Goal: Information Seeking & Learning: Learn about a topic

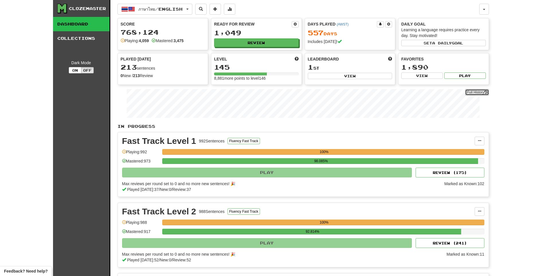
click at [473, 90] on link "Full History" at bounding box center [477, 92] width 24 height 6
click at [266, 44] on button "Review" at bounding box center [257, 43] width 85 height 9
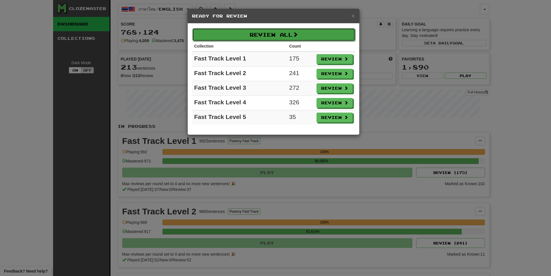
click at [271, 36] on button "Review All" at bounding box center [273, 34] width 163 height 13
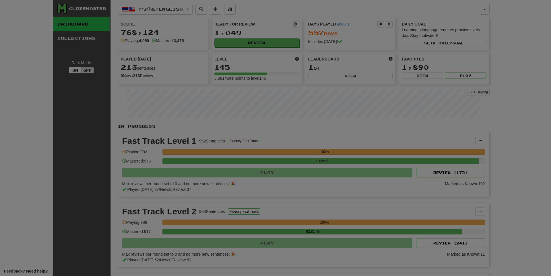
select select "**"
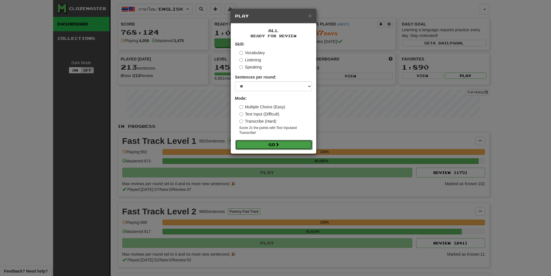
click at [265, 145] on button "Go" at bounding box center [273, 145] width 77 height 10
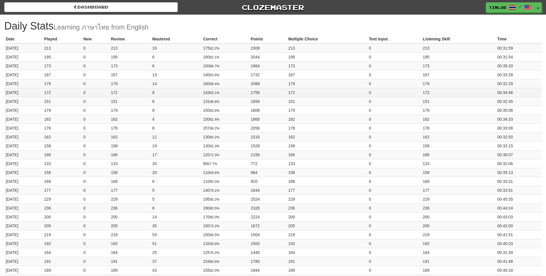
drag, startPoint x: 0, startPoint y: 0, endPoint x: 479, endPoint y: 89, distance: 487.6
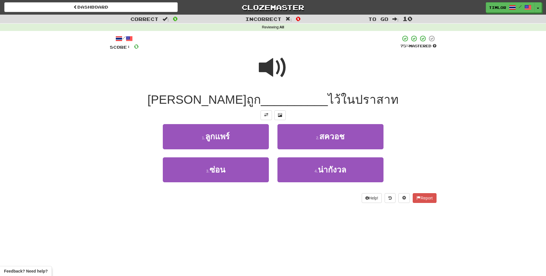
click at [277, 65] on span at bounding box center [273, 67] width 29 height 29
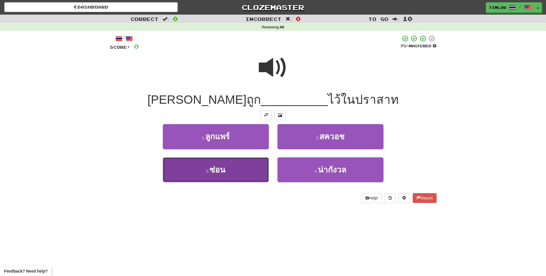
click at [242, 172] on button "3 . ซ่อน" at bounding box center [216, 169] width 106 height 25
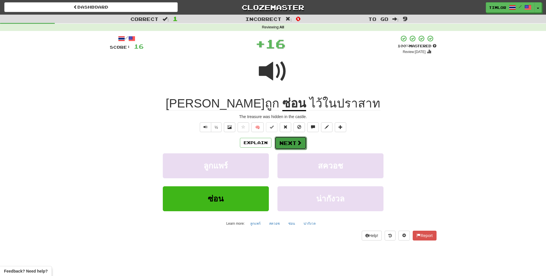
click at [278, 146] on button "Next" at bounding box center [291, 143] width 32 height 13
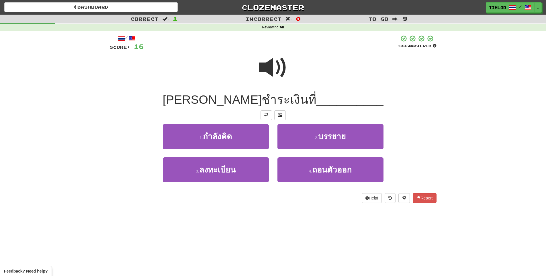
click at [275, 62] on span at bounding box center [273, 67] width 29 height 29
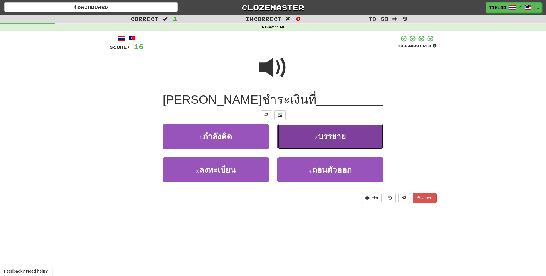
click at [308, 137] on button "2 . บรรยาย" at bounding box center [331, 136] width 106 height 25
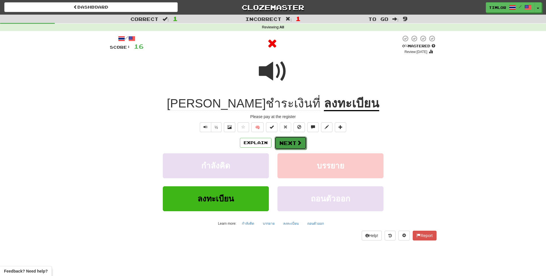
click at [302, 142] on button "Next" at bounding box center [291, 143] width 32 height 13
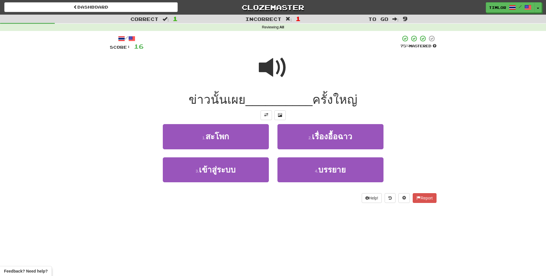
click at [266, 77] on span at bounding box center [273, 67] width 29 height 29
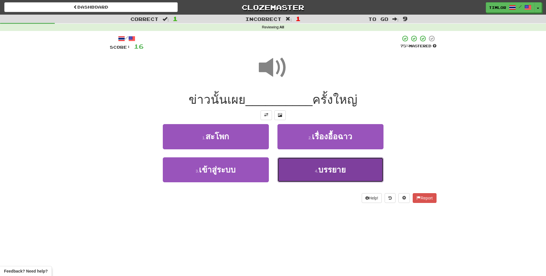
click at [296, 176] on button "4 . บรรยาย" at bounding box center [331, 169] width 106 height 25
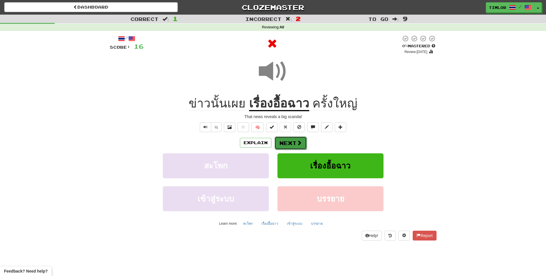
click at [294, 145] on button "Next" at bounding box center [291, 143] width 32 height 13
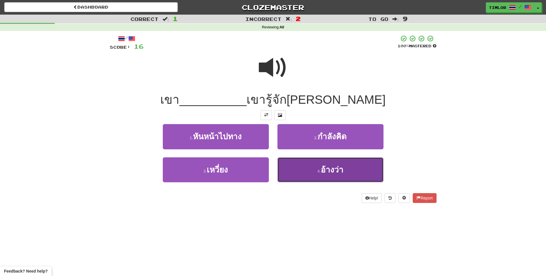
click at [297, 164] on button "4 . อ้างว่า" at bounding box center [331, 169] width 106 height 25
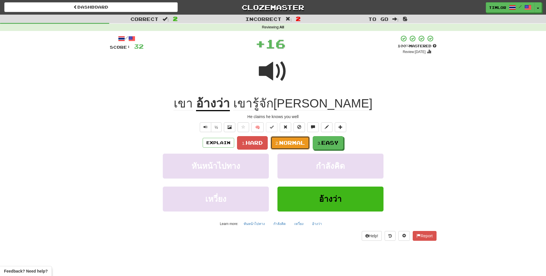
click at [295, 148] on button "2. Normal" at bounding box center [290, 142] width 39 height 13
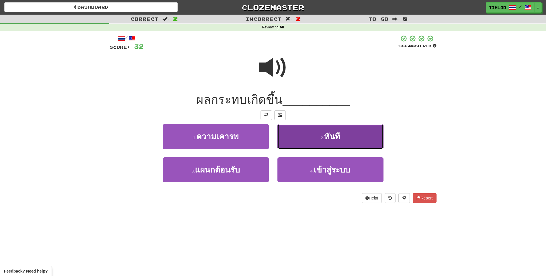
click at [295, 147] on button "2 . ทันที" at bounding box center [331, 136] width 106 height 25
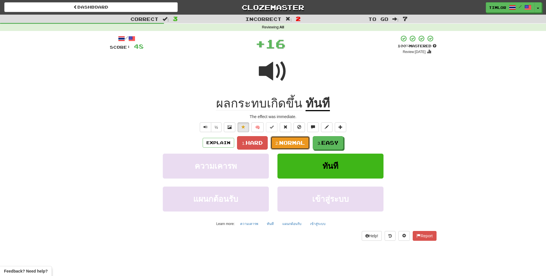
click at [295, 147] on button "2. Normal" at bounding box center [290, 142] width 39 height 13
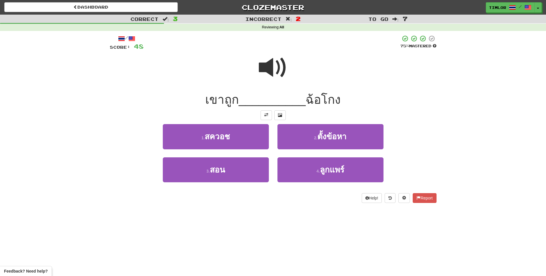
click at [268, 77] on span at bounding box center [273, 67] width 29 height 29
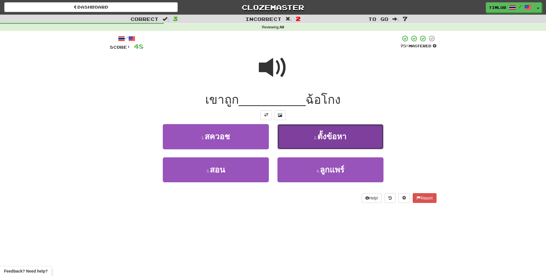
click at [327, 144] on button "2 . ตั้งข้อหา" at bounding box center [331, 136] width 106 height 25
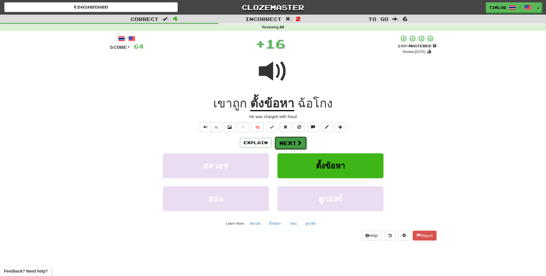
click at [303, 143] on button "Next" at bounding box center [291, 143] width 32 height 13
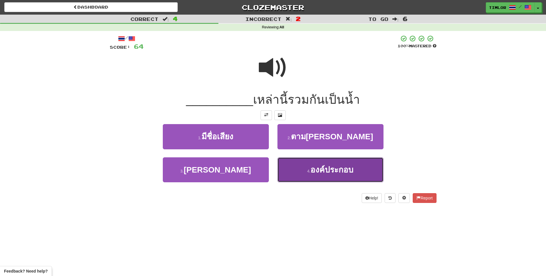
click at [305, 171] on button "4 . องค์ประกอบ" at bounding box center [331, 169] width 106 height 25
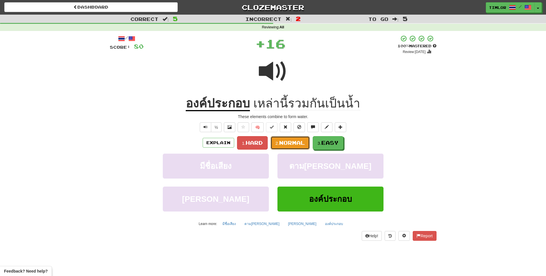
click at [295, 141] on span "Normal" at bounding box center [292, 143] width 26 height 6
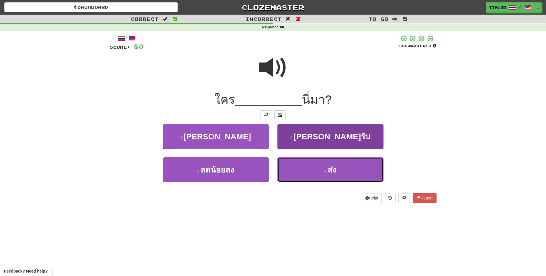
click at [303, 167] on button "4 . ส่ง" at bounding box center [331, 169] width 106 height 25
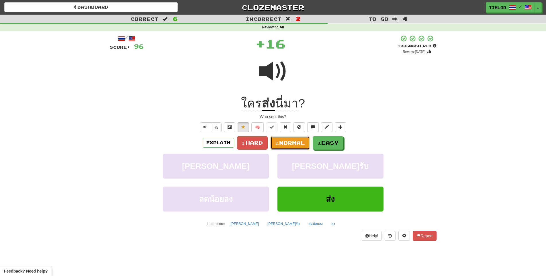
click at [298, 143] on span "Normal" at bounding box center [292, 143] width 26 height 6
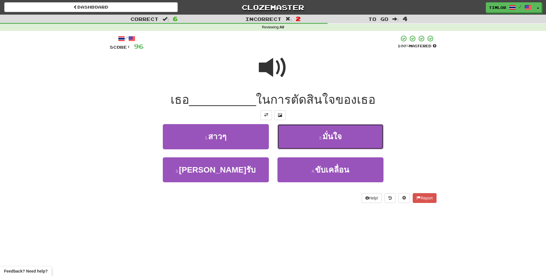
click at [298, 142] on button "2 . มั่นใจ" at bounding box center [331, 136] width 106 height 25
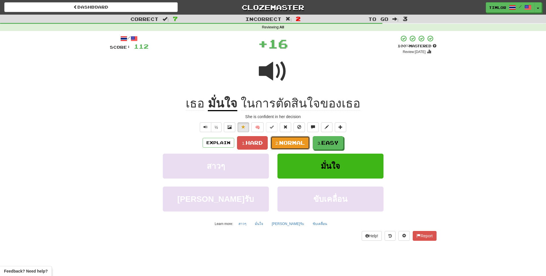
click at [298, 142] on span "Normal" at bounding box center [292, 143] width 26 height 6
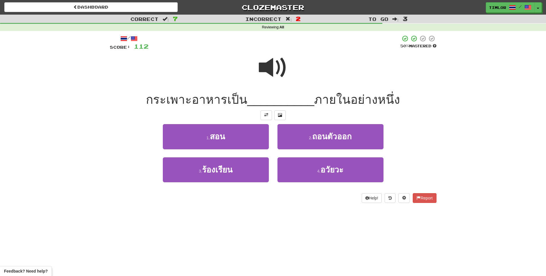
click at [254, 71] on div at bounding box center [273, 71] width 327 height 41
click at [268, 69] on span at bounding box center [273, 67] width 29 height 29
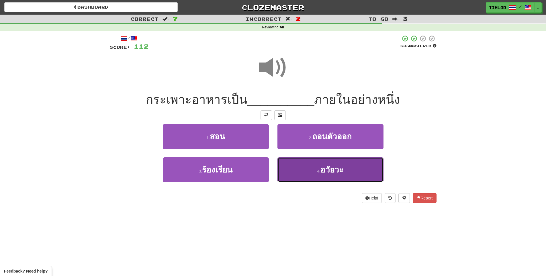
click at [289, 173] on button "4 . อวัยวะ" at bounding box center [331, 169] width 106 height 25
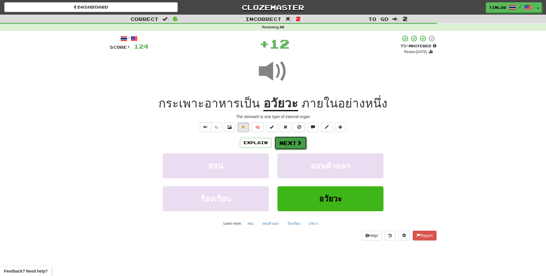
click at [279, 143] on button "Next" at bounding box center [291, 143] width 32 height 13
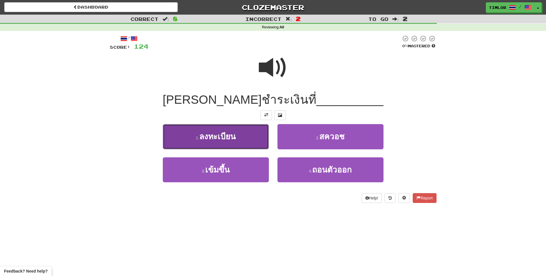
click at [262, 143] on button "1 . ลงทะเบียน" at bounding box center [216, 136] width 106 height 25
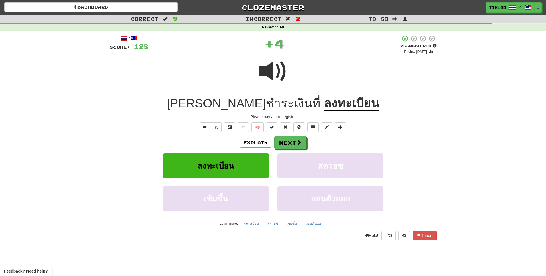
click at [324, 101] on u "ลงทะเบียน" at bounding box center [351, 104] width 55 height 15
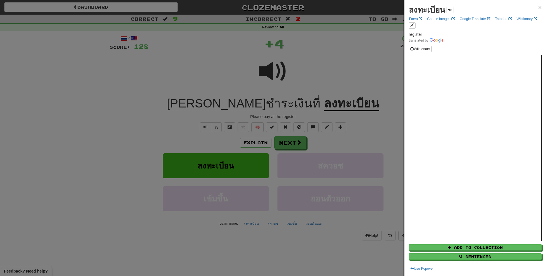
click at [360, 118] on div at bounding box center [273, 138] width 546 height 276
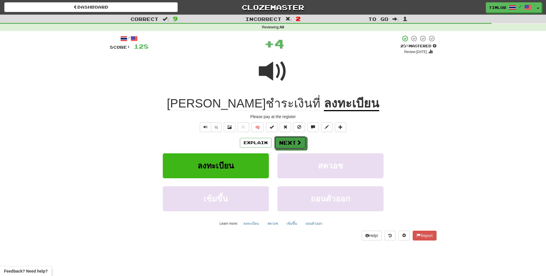
click at [292, 144] on button "Next" at bounding box center [290, 142] width 32 height 13
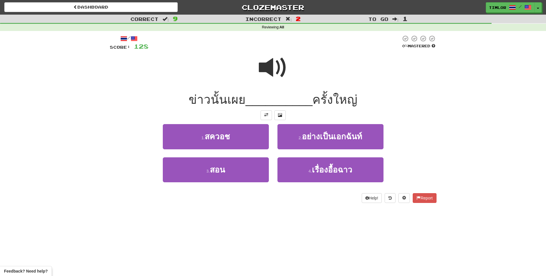
click at [285, 71] on span at bounding box center [273, 67] width 29 height 29
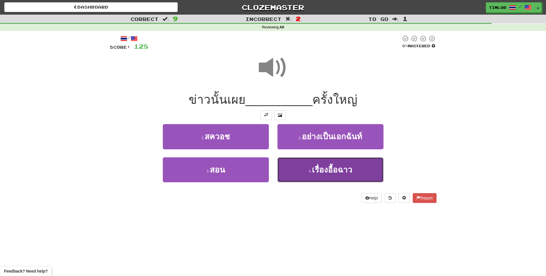
click at [291, 167] on button "4 . เรื่องอื้อฉาว" at bounding box center [331, 169] width 106 height 25
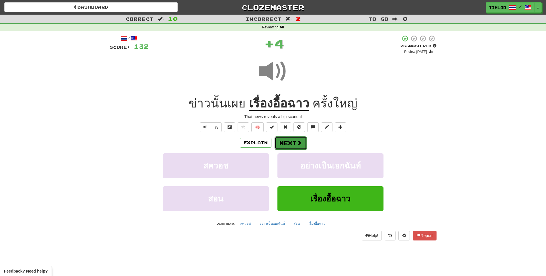
click at [292, 139] on button "Next" at bounding box center [291, 143] width 32 height 13
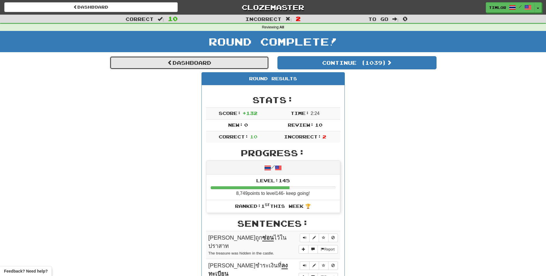
click at [230, 60] on link "Dashboard" at bounding box center [189, 62] width 159 height 13
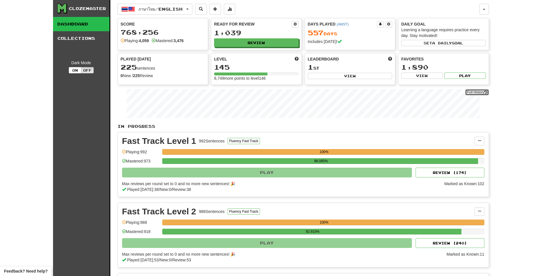
click at [475, 92] on link "Full History" at bounding box center [477, 92] width 24 height 6
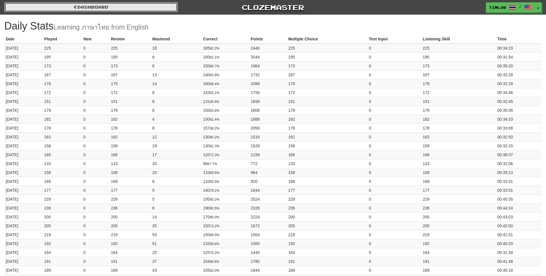
click at [119, 7] on link "Dashboard" at bounding box center [90, 7] width 173 height 10
